Goal: Task Accomplishment & Management: Complete application form

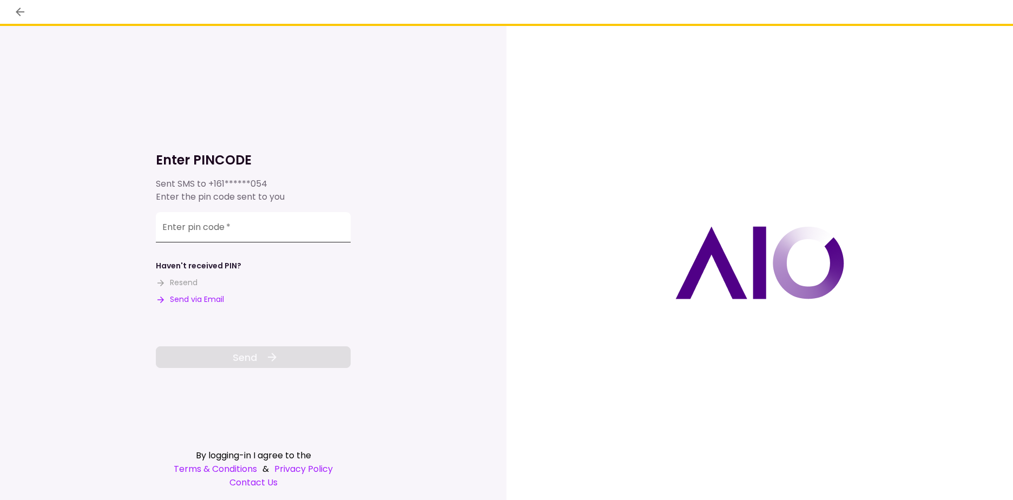
click at [273, 224] on input "Enter pin code   *" at bounding box center [253, 227] width 195 height 30
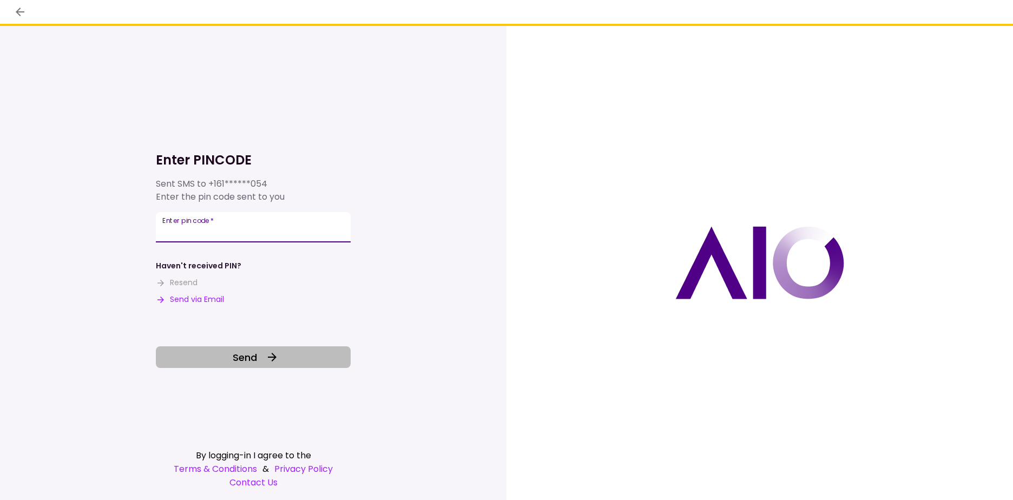
type input "******"
click at [273, 361] on icon at bounding box center [272, 356] width 13 height 13
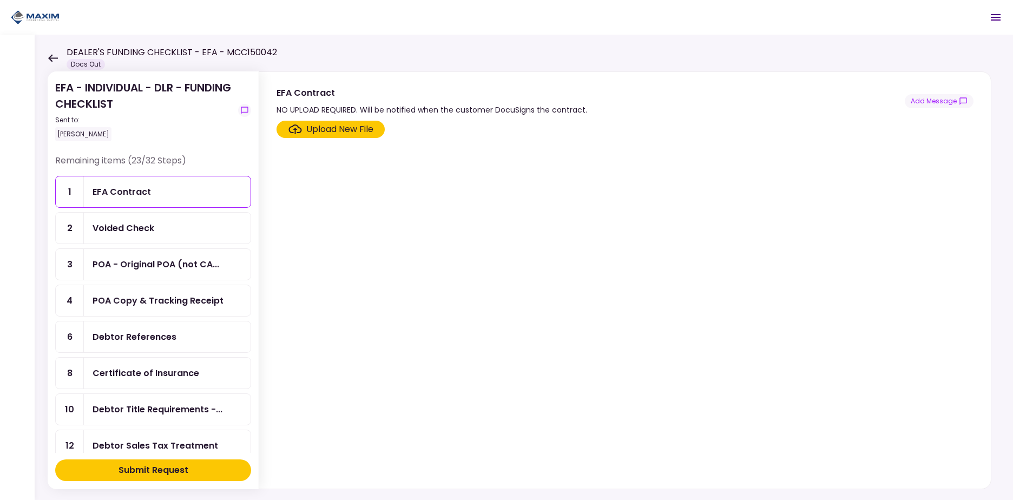
click at [157, 233] on div "Voided Check" at bounding box center [166, 228] width 149 height 14
click at [333, 132] on div "Upload New File" at bounding box center [339, 129] width 67 height 13
click at [0, 0] on input "Upload New File" at bounding box center [0, 0] width 0 height 0
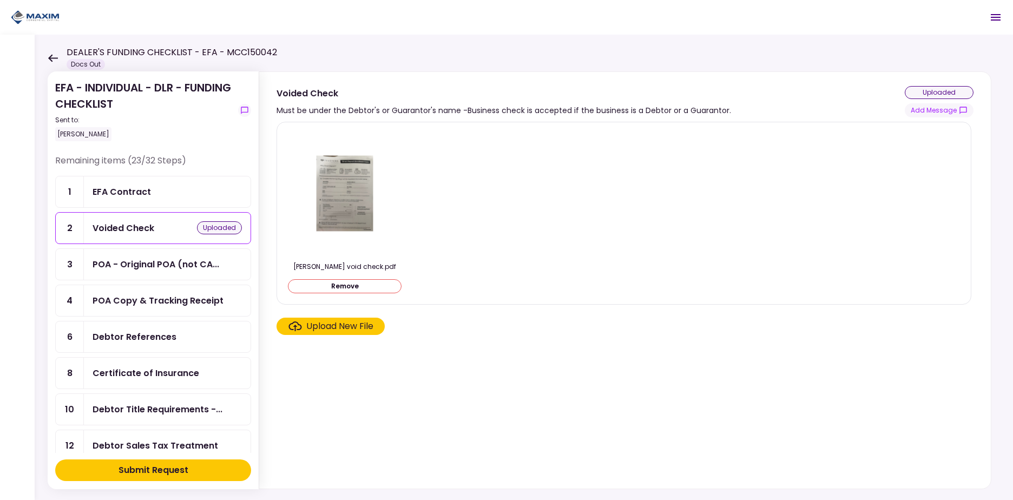
click at [493, 382] on section "[PERSON_NAME] void check.pdf Remove Upload New File" at bounding box center [624, 303] width 697 height 362
click at [151, 258] on div "POA - Original POA (not CA..." at bounding box center [155, 264] width 127 height 14
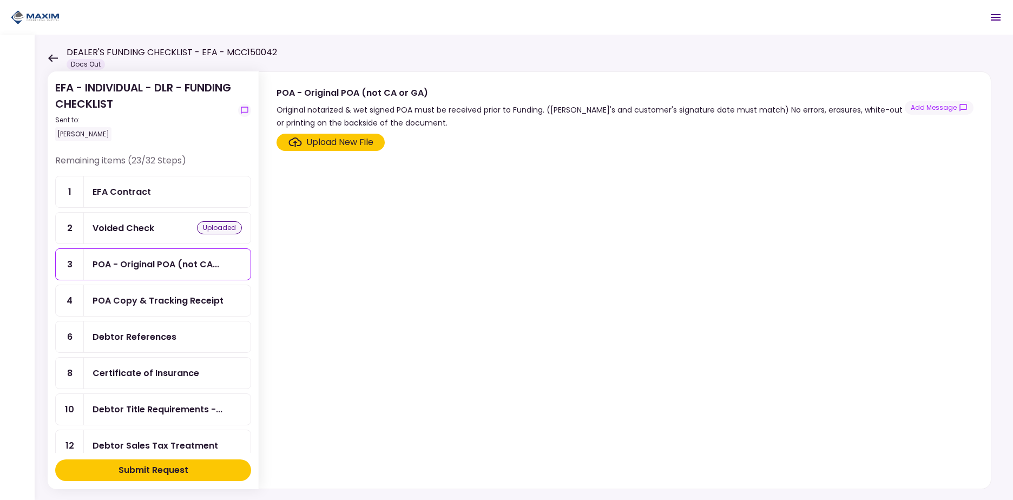
click at [146, 224] on div "Voided Check" at bounding box center [123, 228] width 62 height 14
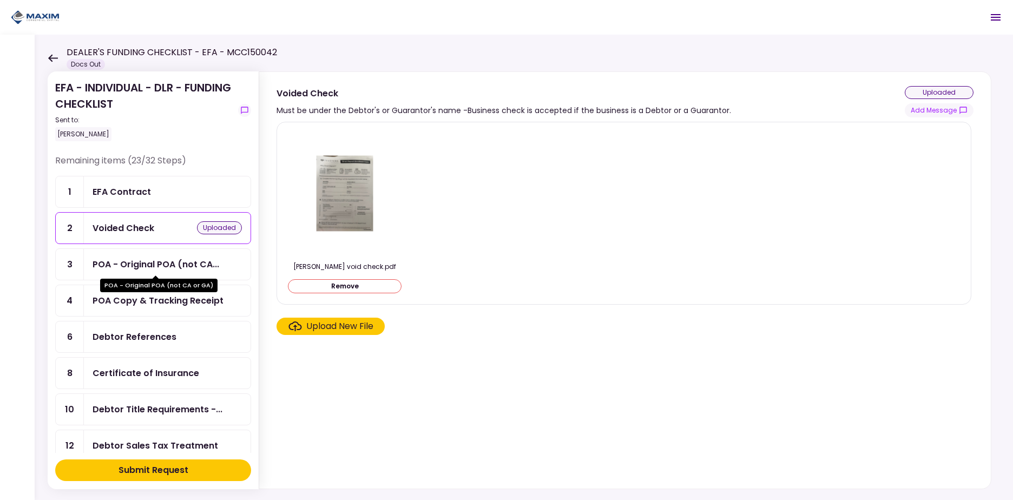
click at [153, 277] on span at bounding box center [156, 276] width 6 height 4
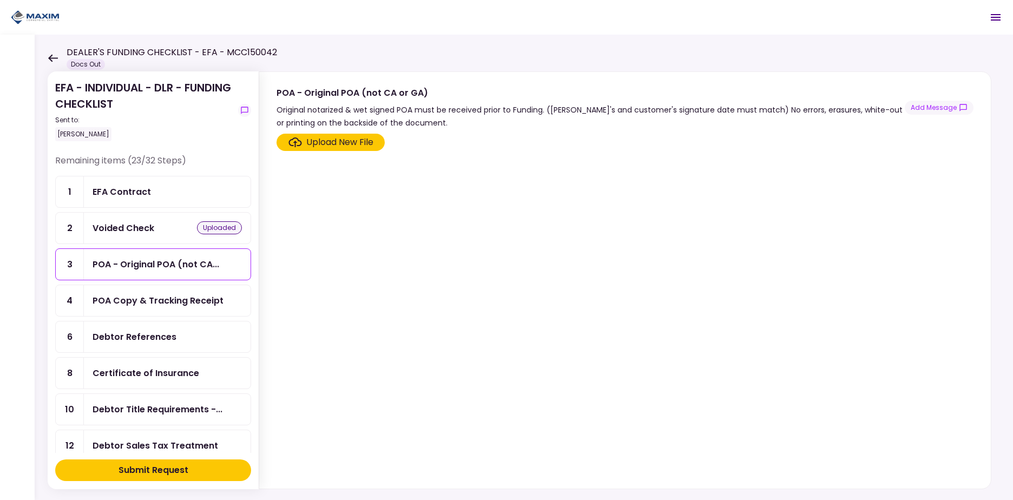
click at [157, 307] on div "POA Copy & Tracking Receipt" at bounding box center [167, 300] width 167 height 31
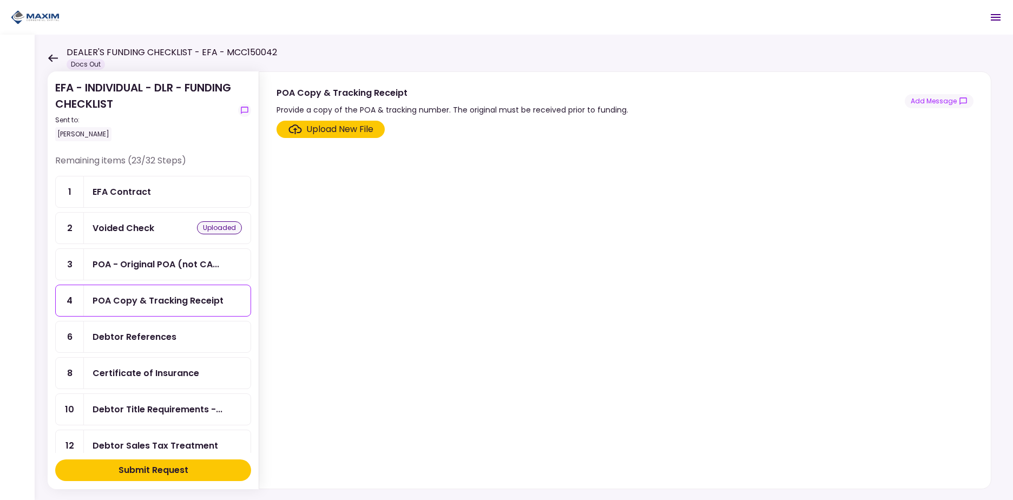
click at [163, 342] on div "Debtor References" at bounding box center [134, 337] width 84 height 14
click at [169, 369] on div "Certificate of Insurance" at bounding box center [145, 373] width 107 height 14
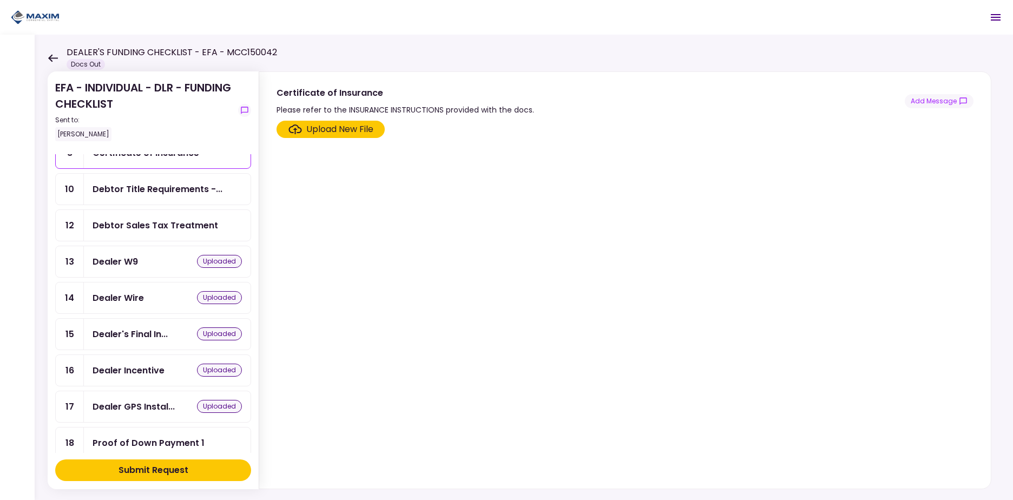
scroll to position [216, 0]
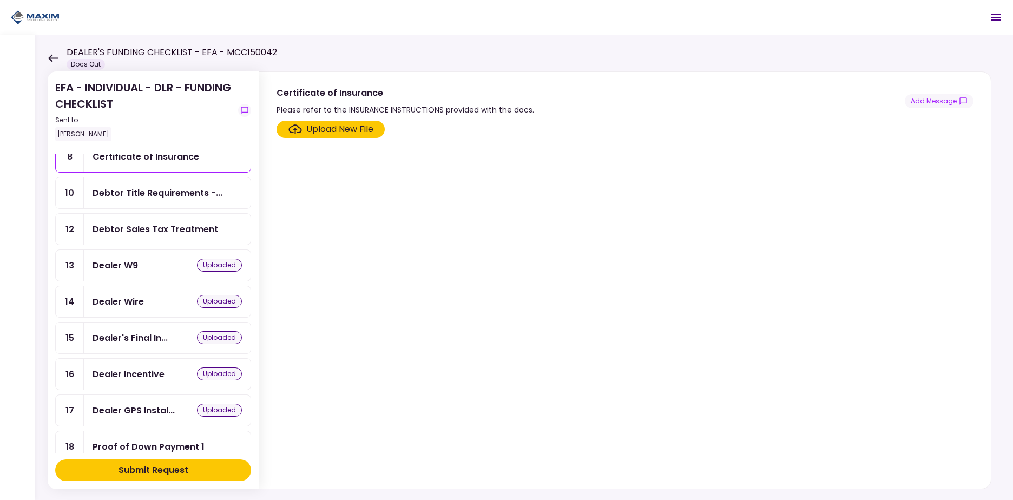
click at [161, 242] on div "Debtor Sales Tax Treatment" at bounding box center [167, 229] width 167 height 31
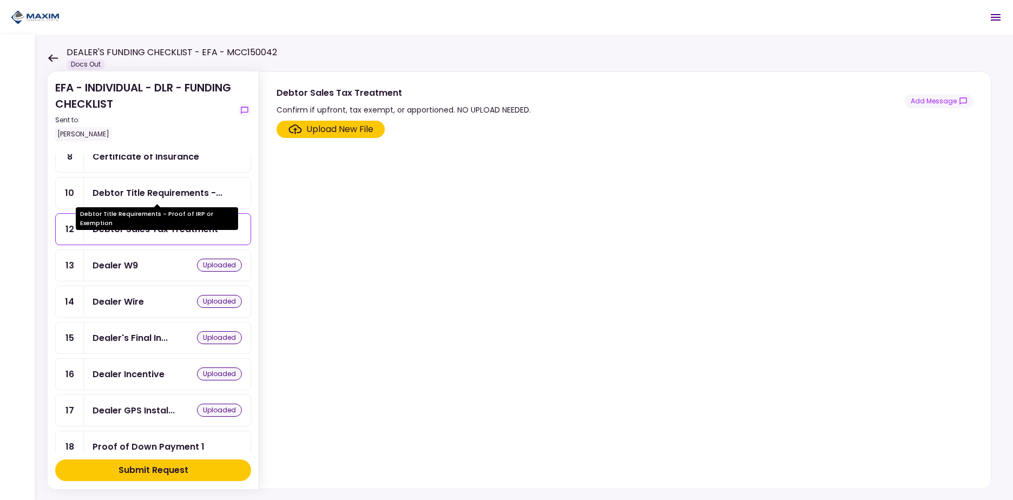
click at [162, 194] on div "Debtor Title Requirements -..." at bounding box center [157, 193] width 130 height 14
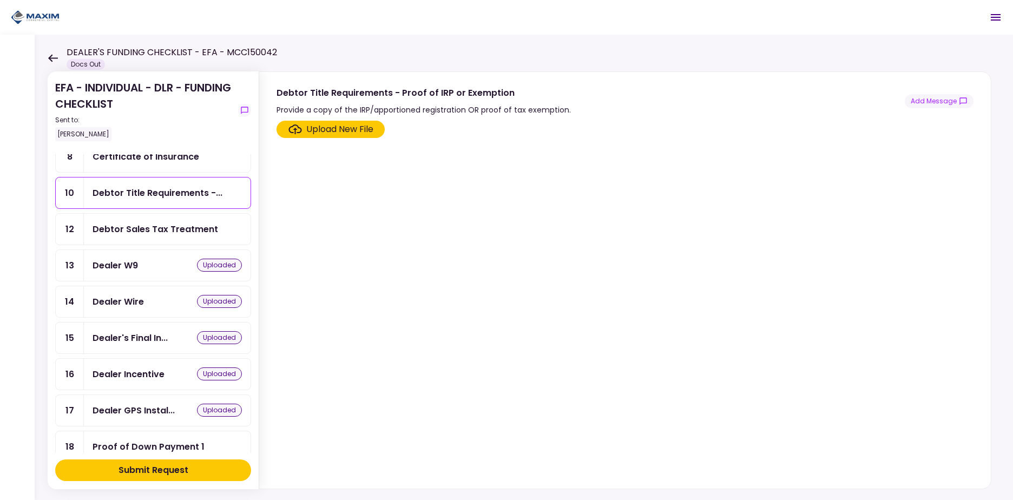
click at [160, 228] on div "Debtor Sales Tax Treatment" at bounding box center [154, 229] width 125 height 14
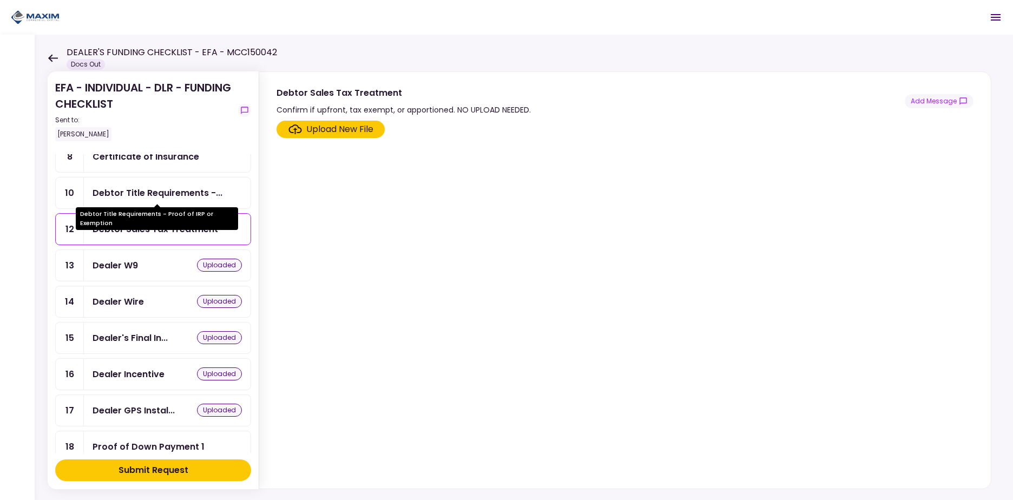
click at [160, 189] on div "Debtor Title Requirements -..." at bounding box center [157, 193] width 130 height 14
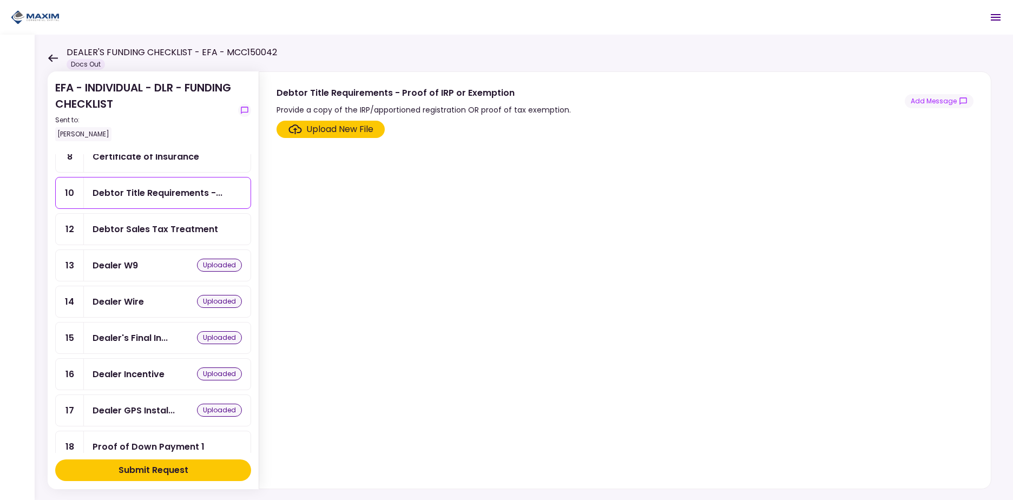
click at [161, 236] on div "Debtor Sales Tax Treatment" at bounding box center [167, 229] width 167 height 31
click at [161, 188] on div "Debtor Title Requirements -..." at bounding box center [157, 193] width 130 height 14
click at [170, 225] on div "Debtor Sales Tax Treatment" at bounding box center [154, 229] width 125 height 14
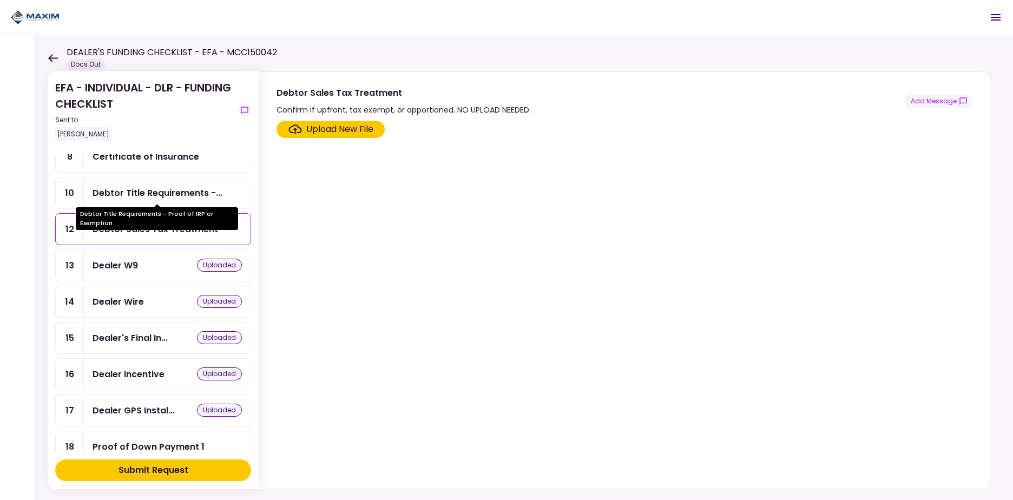
click at [167, 193] on div "Debtor Title Requirements -..." at bounding box center [157, 193] width 130 height 14
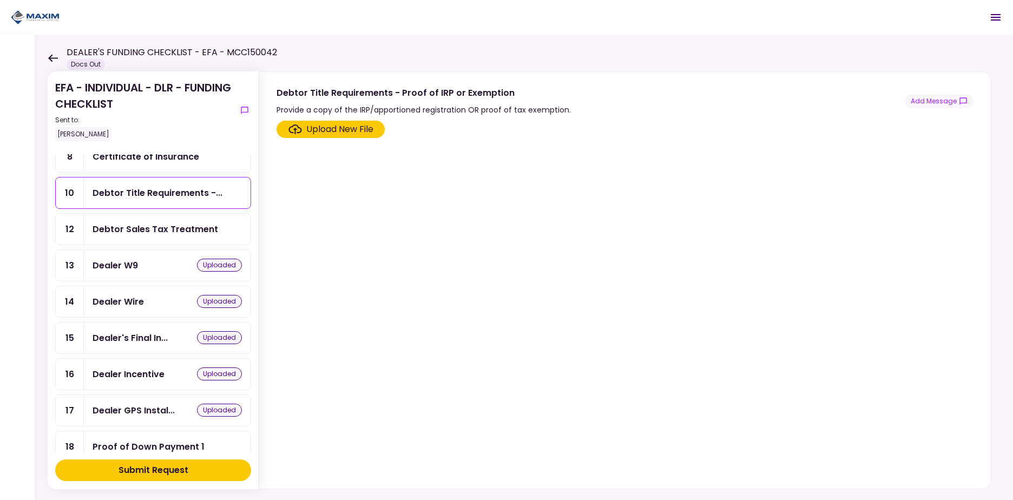
click at [134, 232] on div "Debtor Sales Tax Treatment" at bounding box center [154, 229] width 125 height 14
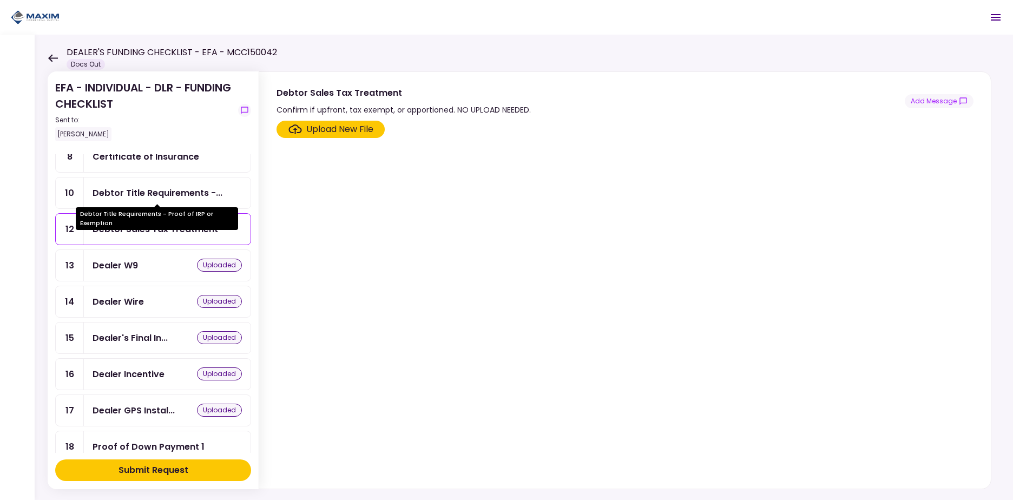
click at [128, 190] on div "Debtor Title Requirements -..." at bounding box center [157, 193] width 130 height 14
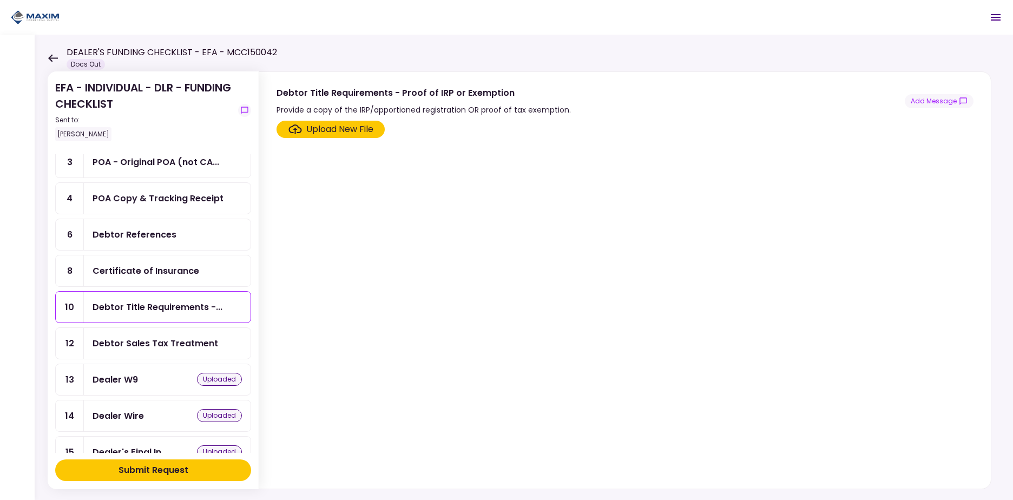
scroll to position [100, 0]
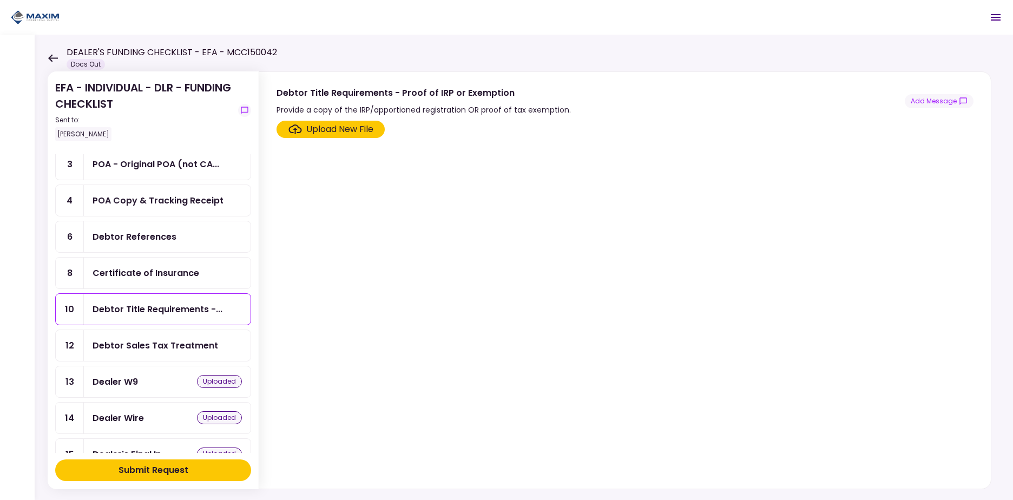
click at [186, 347] on div "Debtor Sales Tax Treatment" at bounding box center [154, 346] width 125 height 14
click at [943, 102] on button "Add Message" at bounding box center [938, 101] width 69 height 14
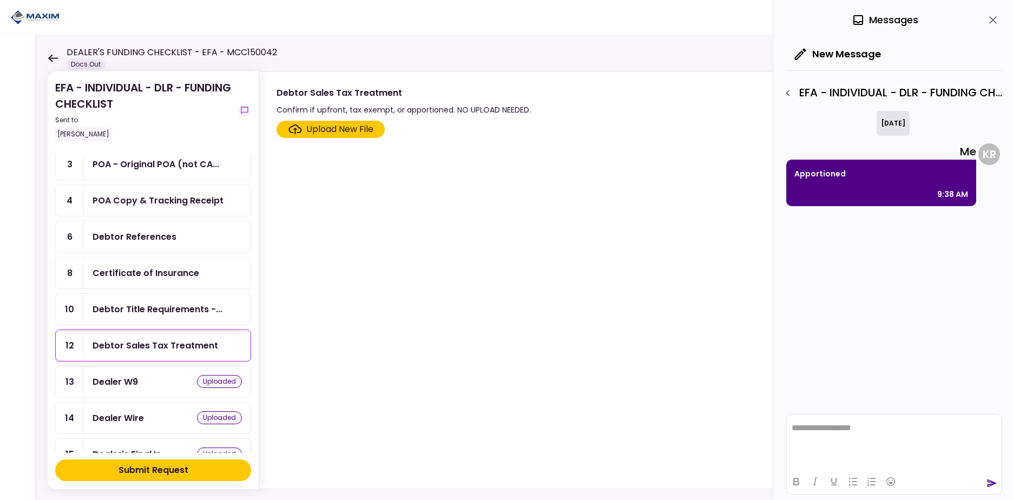
click at [899, 196] on div "9:38 AM" at bounding box center [881, 194] width 174 height 13
click at [993, 19] on icon "close" at bounding box center [993, 20] width 8 height 8
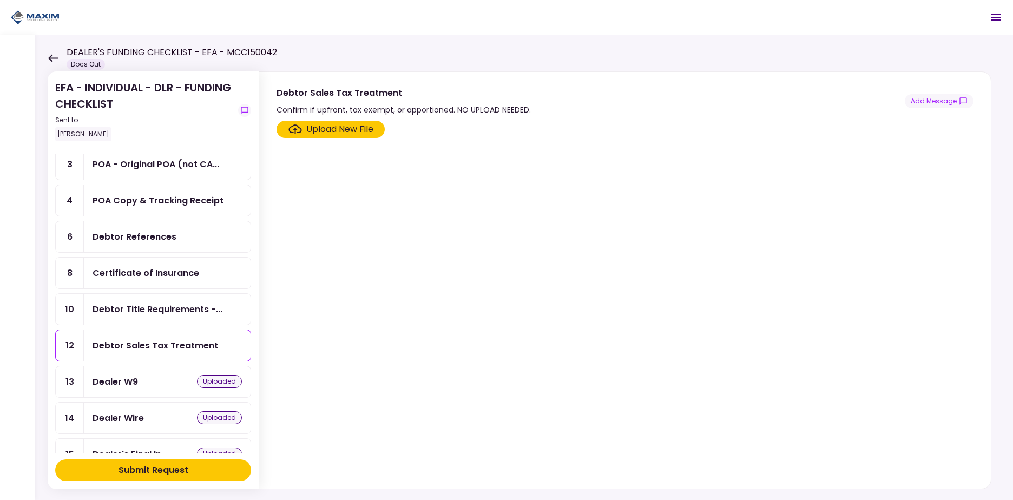
click at [549, 231] on section "Upload New File" at bounding box center [624, 302] width 697 height 363
click at [153, 307] on div "Debtor Title Requirements -..." at bounding box center [157, 309] width 130 height 14
